Goal: Task Accomplishment & Management: Use online tool/utility

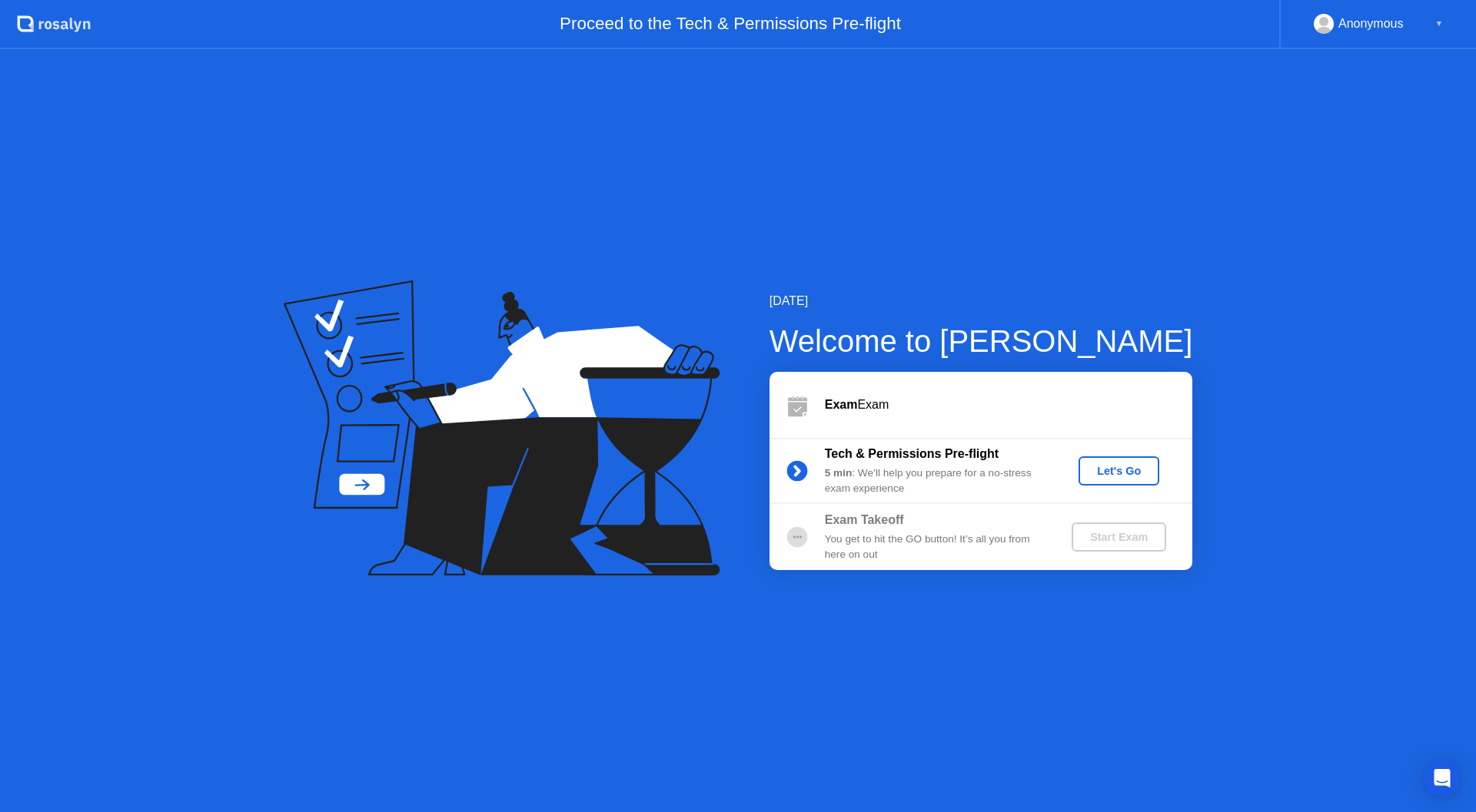
click at [1125, 475] on div "Let's Go" at bounding box center [1118, 470] width 68 height 12
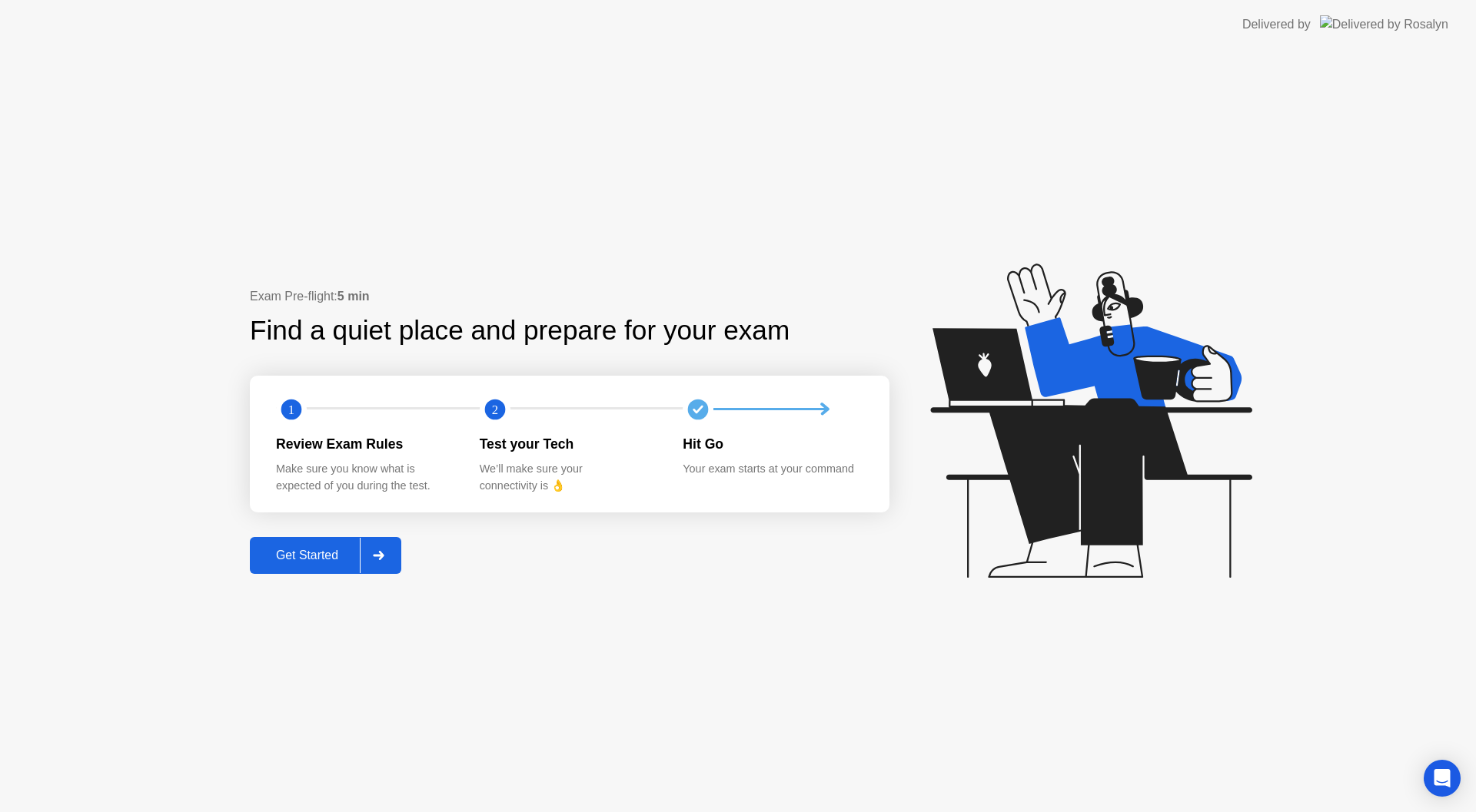
click at [280, 562] on div "Get Started" at bounding box center [306, 555] width 105 height 14
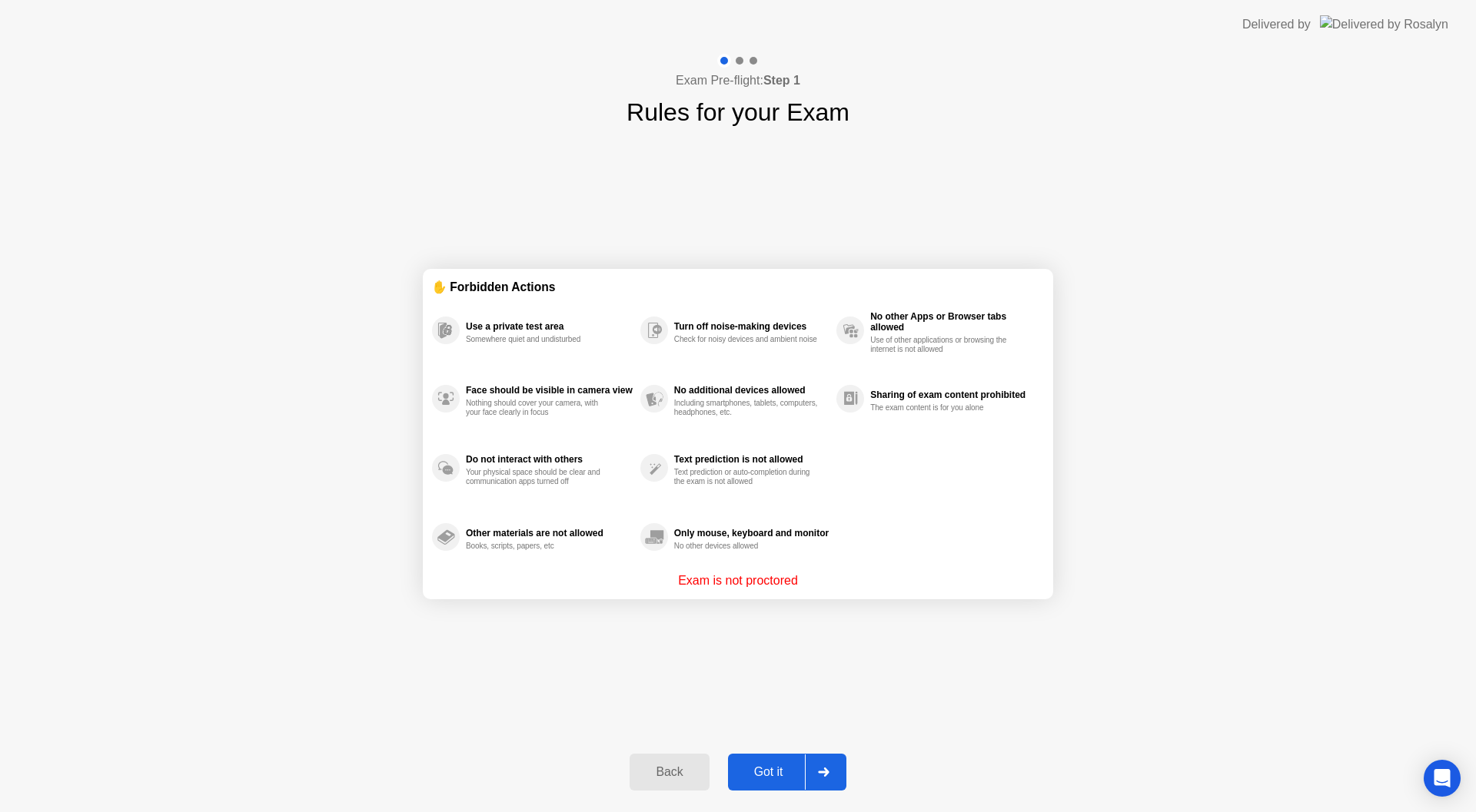
click at [773, 773] on div "Got it" at bounding box center [769, 772] width 73 height 14
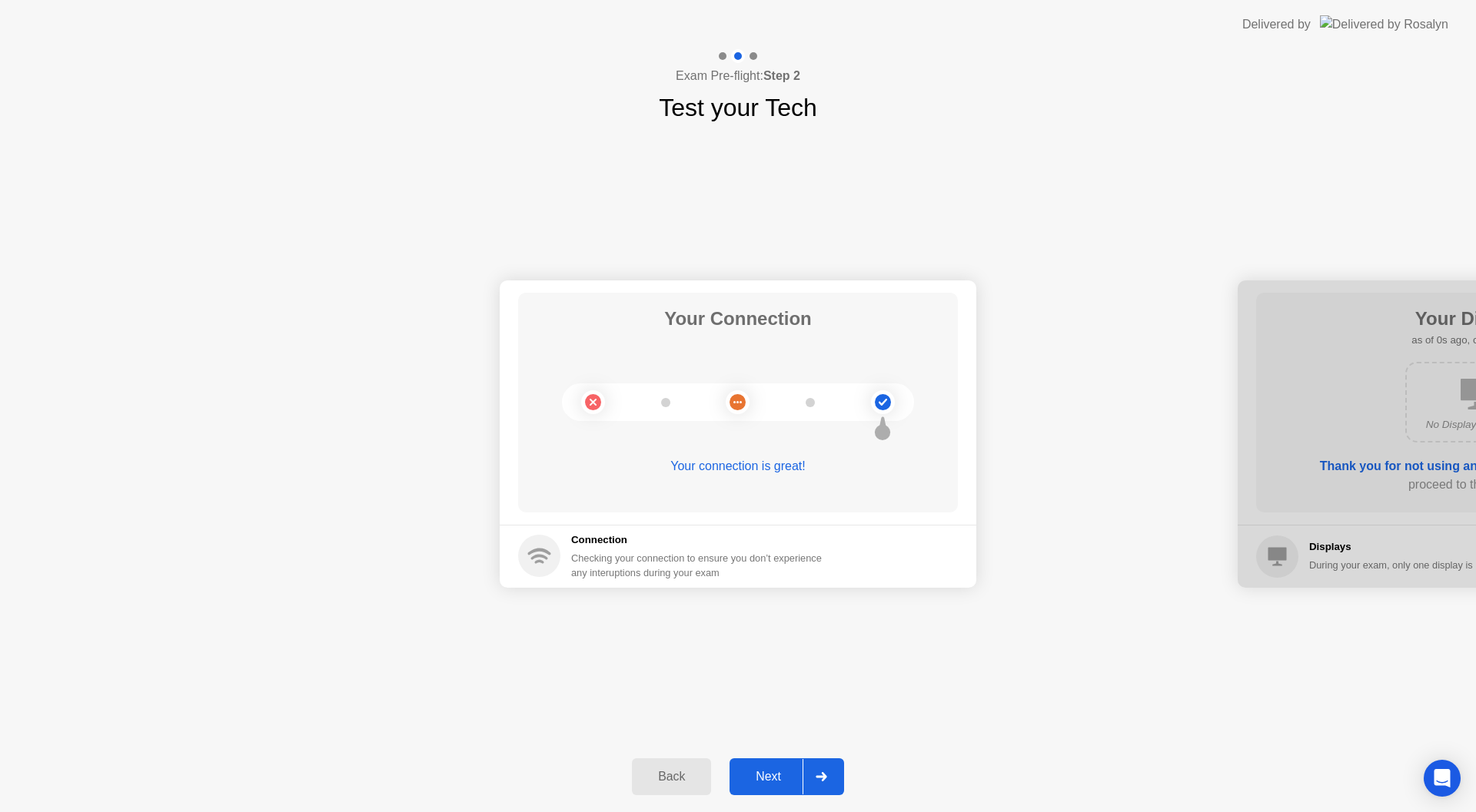
click at [775, 784] on div "Next" at bounding box center [767, 777] width 68 height 14
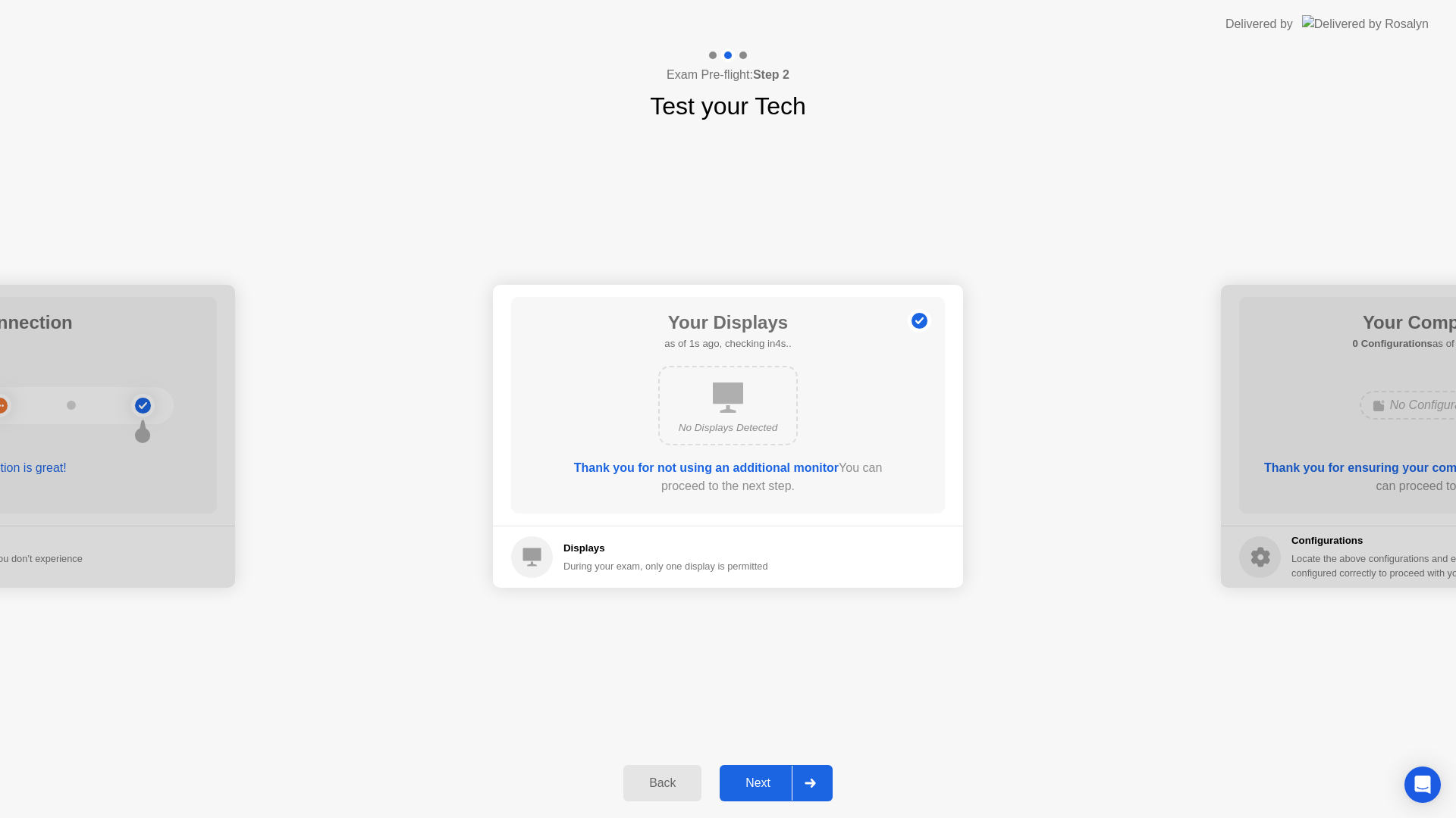
click at [784, 790] on div "Next" at bounding box center [757, 783] width 67 height 14
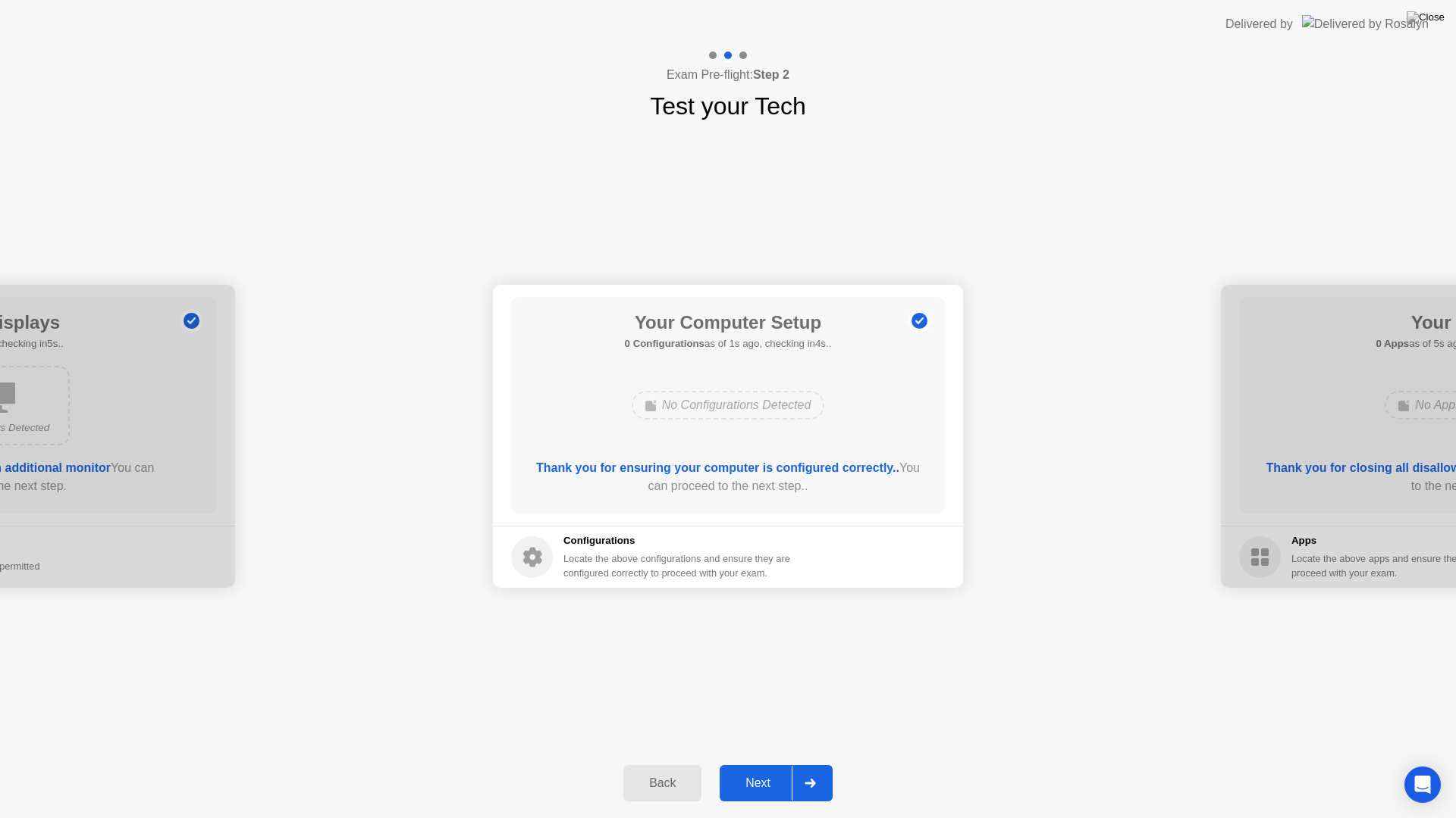
click at [769, 779] on div "Next" at bounding box center [757, 783] width 67 height 14
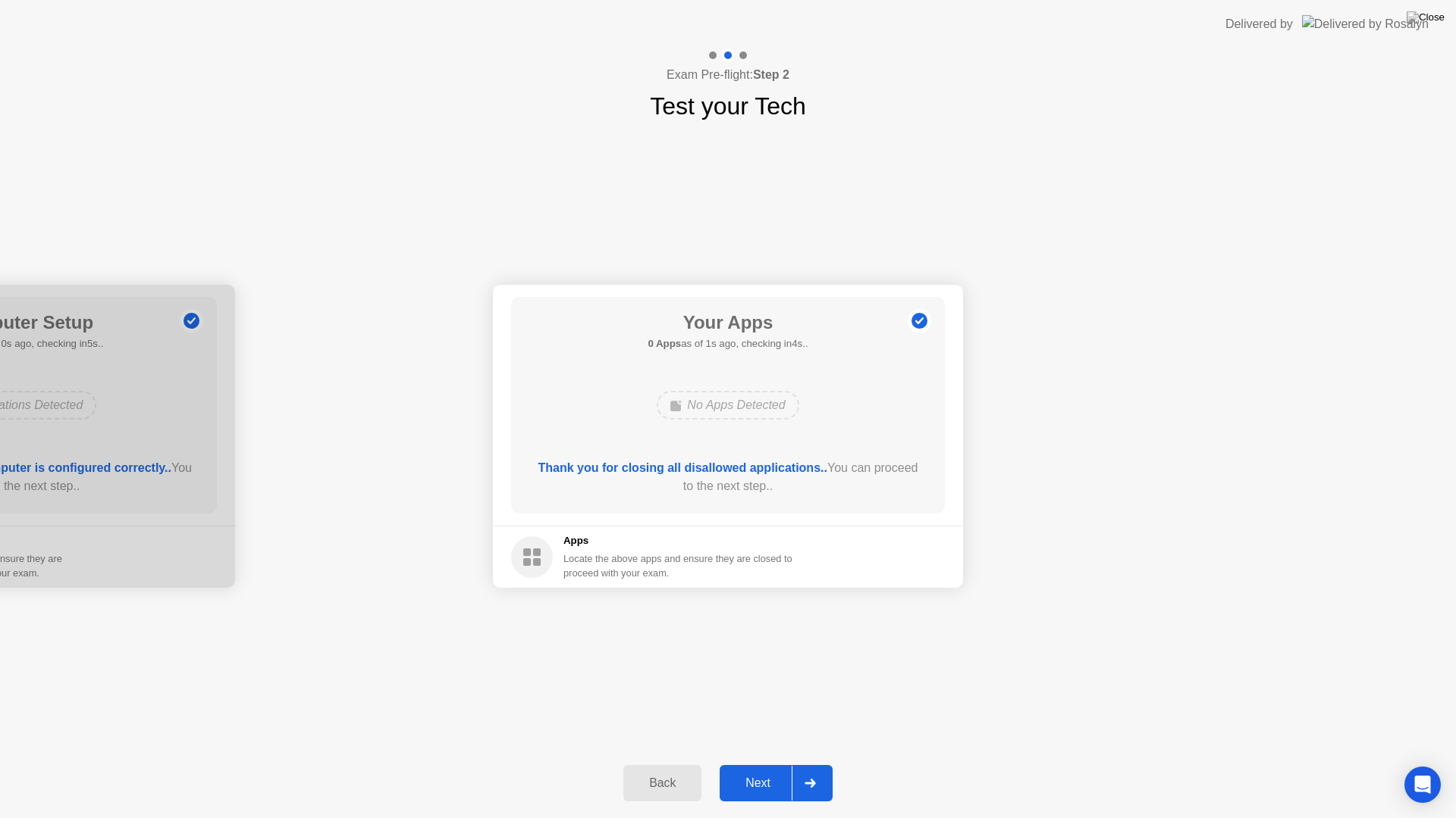
click at [767, 781] on div "Next" at bounding box center [757, 783] width 67 height 14
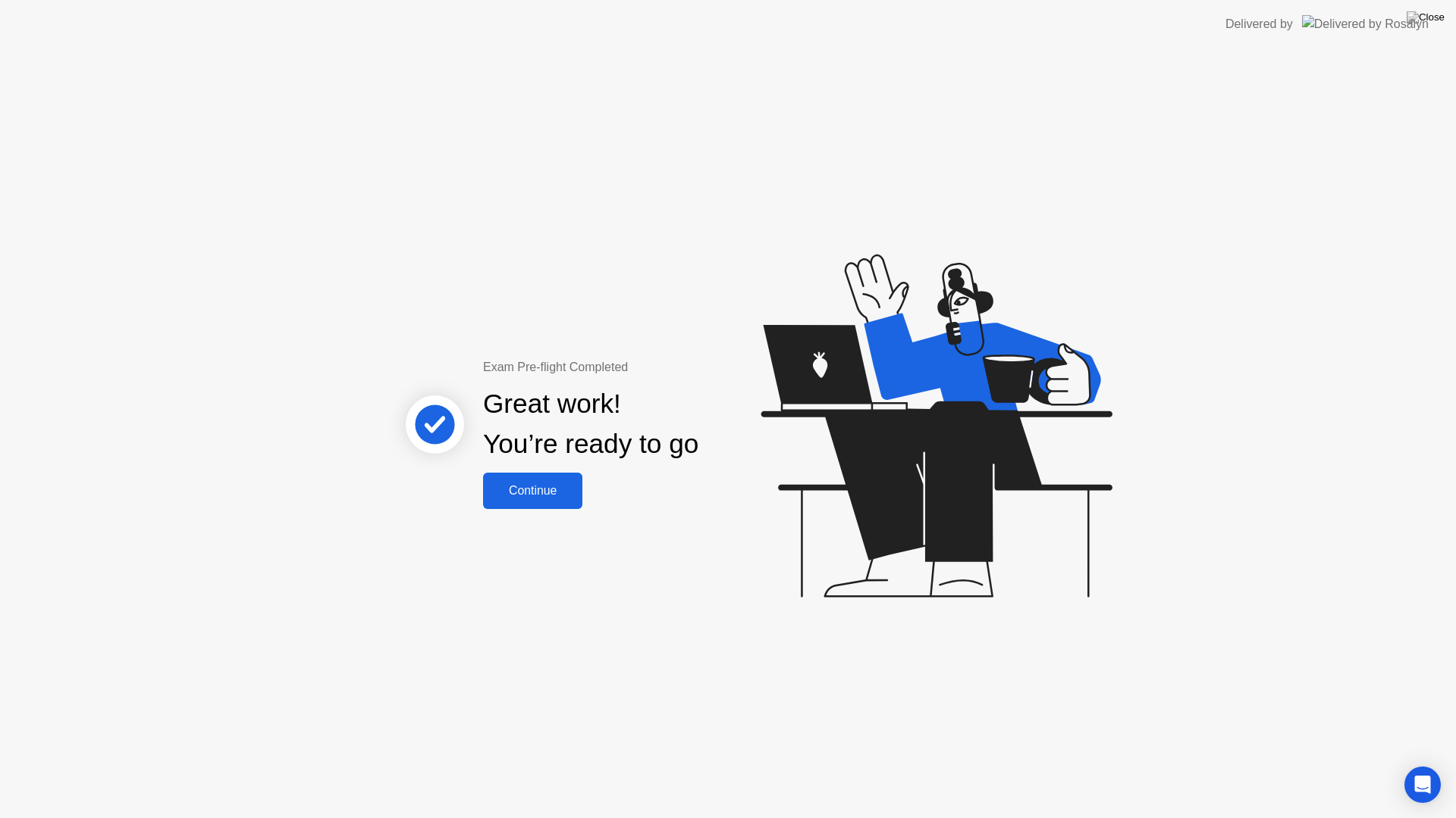
click at [549, 494] on div "Continue" at bounding box center [533, 490] width 90 height 14
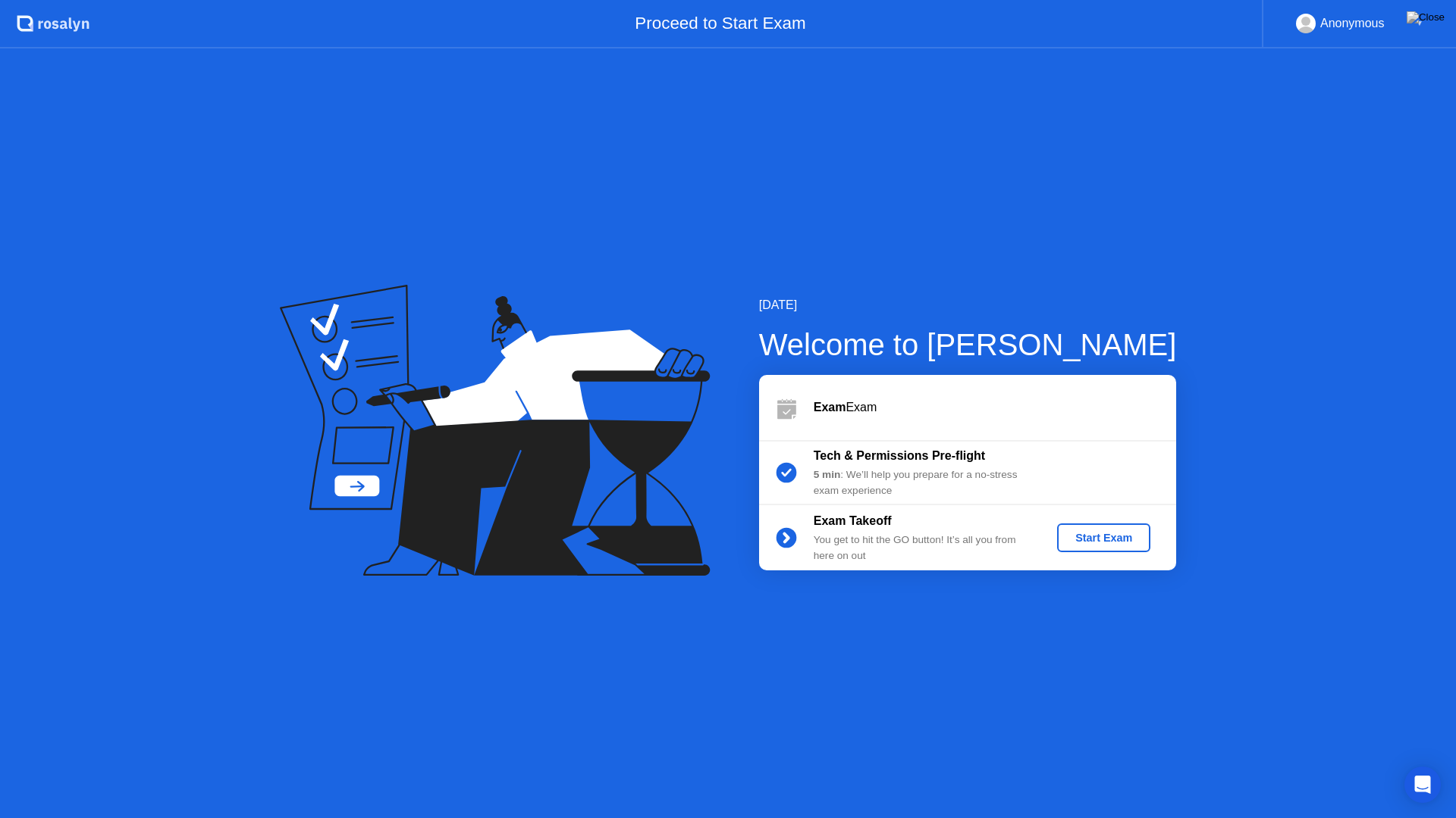
click at [1102, 535] on div "Start Exam" at bounding box center [1103, 537] width 81 height 12
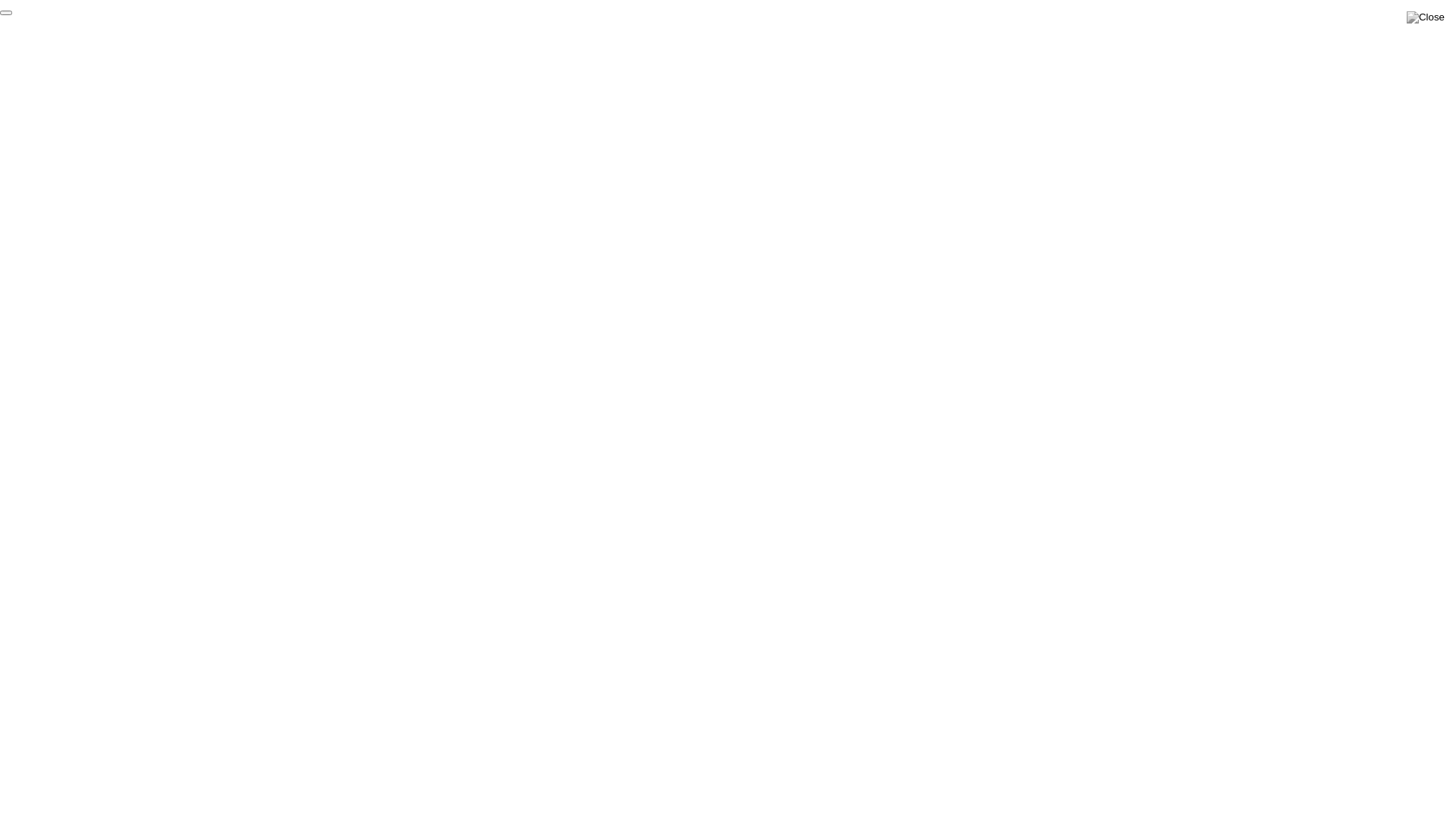
click div "End Proctoring Session"
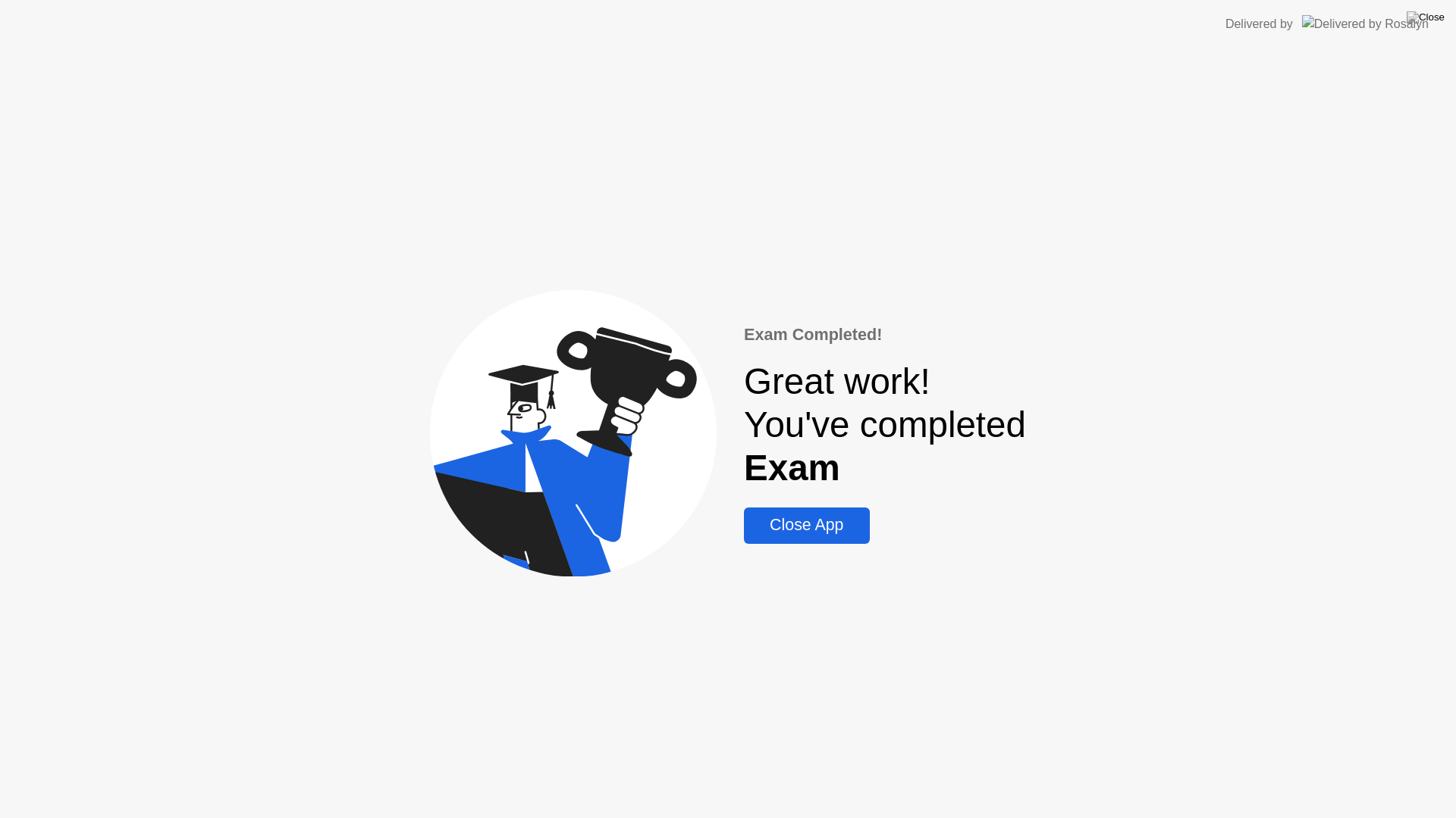
click at [845, 528] on div "Close App" at bounding box center [807, 525] width 116 height 19
